Goal: Information Seeking & Learning: Learn about a topic

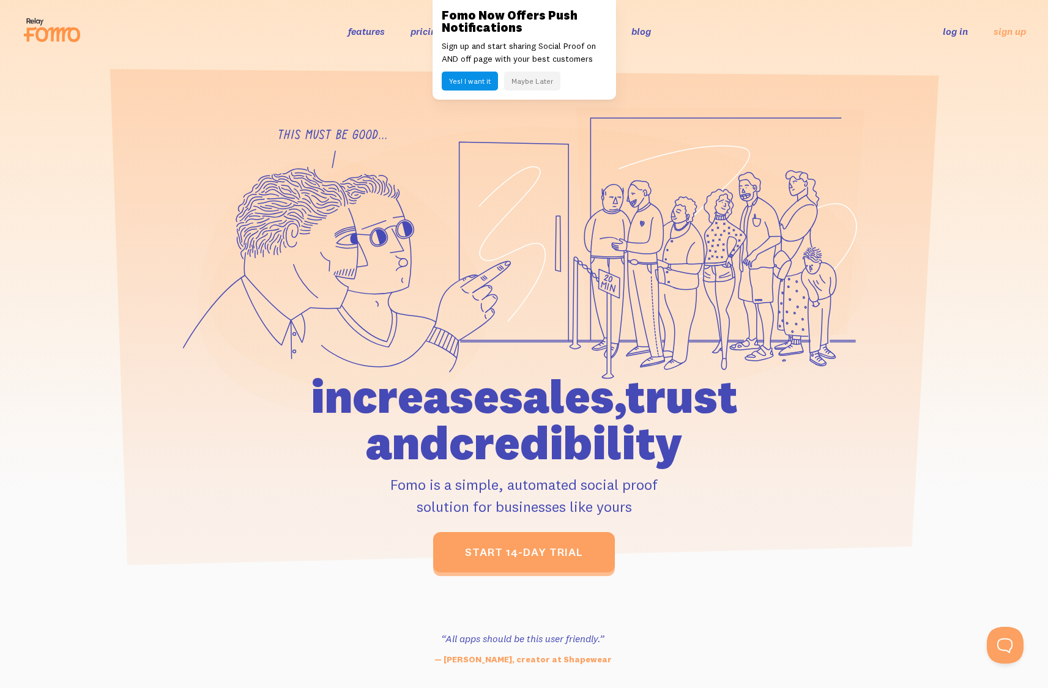
click at [539, 81] on button "Maybe Later" at bounding box center [532, 81] width 56 height 19
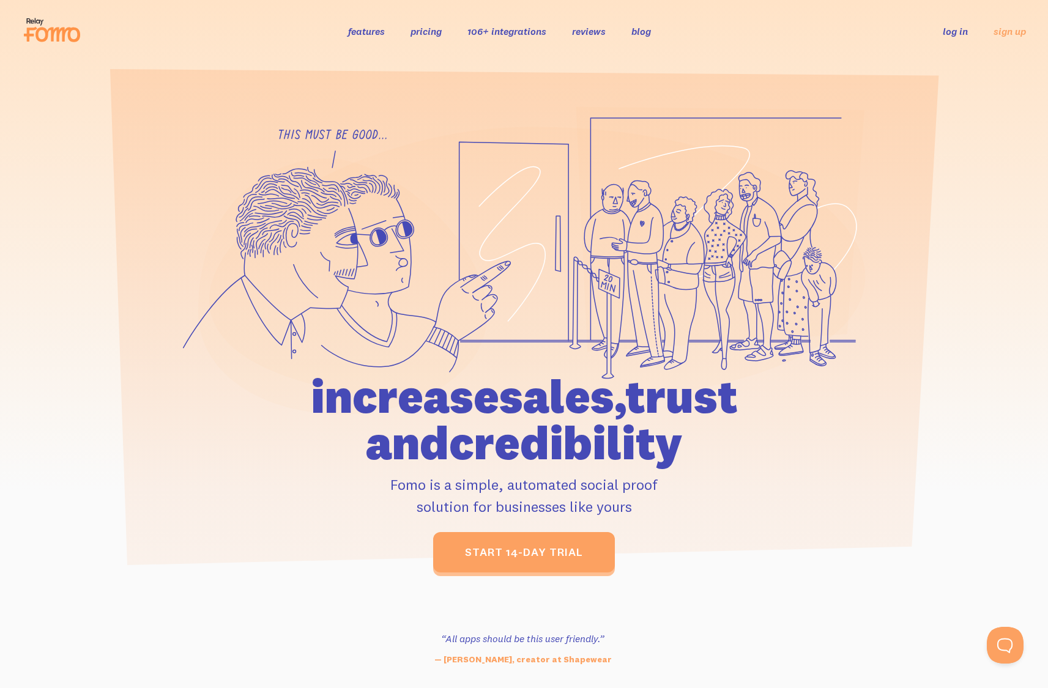
click at [425, 33] on link "pricing" at bounding box center [425, 31] width 31 height 12
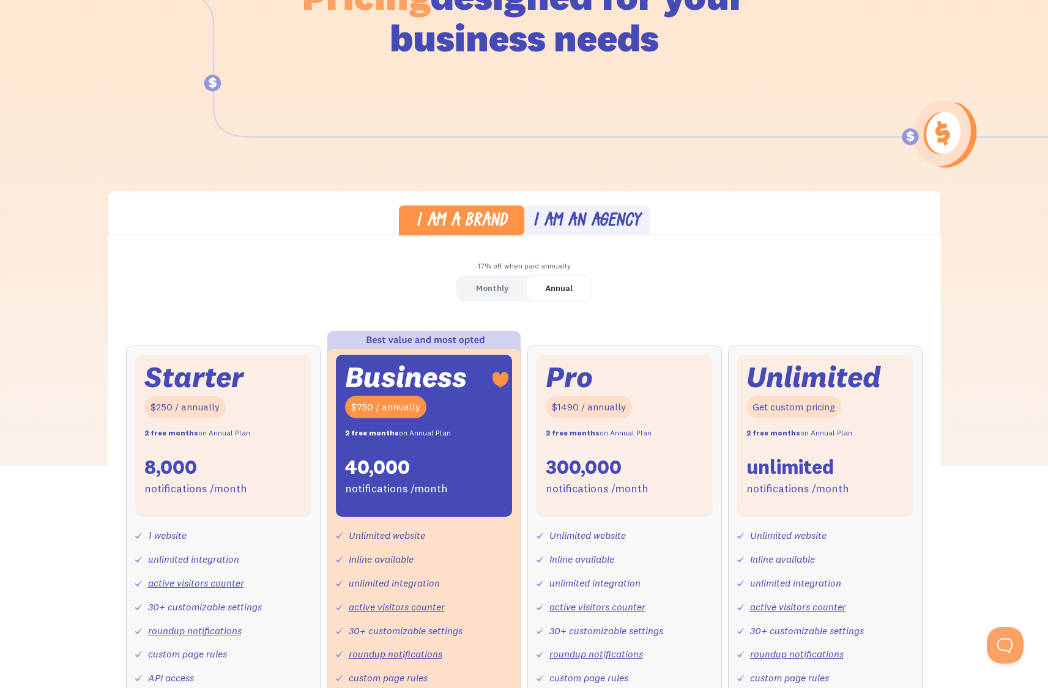
scroll to position [174, 0]
click at [507, 285] on link "Monthly" at bounding box center [491, 288] width 69 height 24
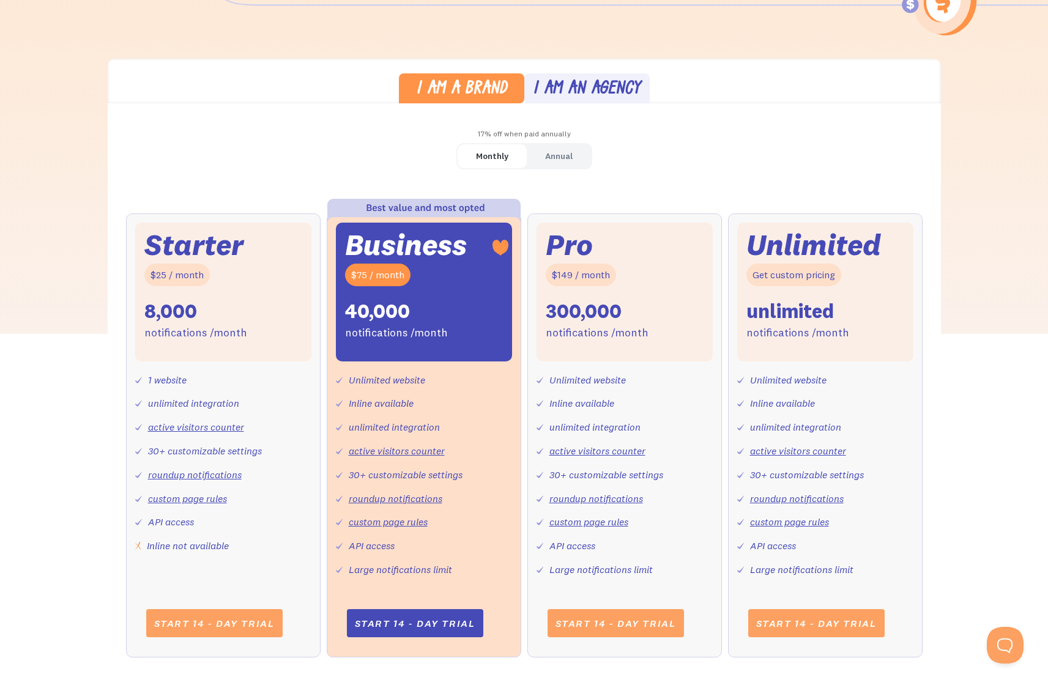
scroll to position [314, 0]
